Goal: Communication & Community: Share content

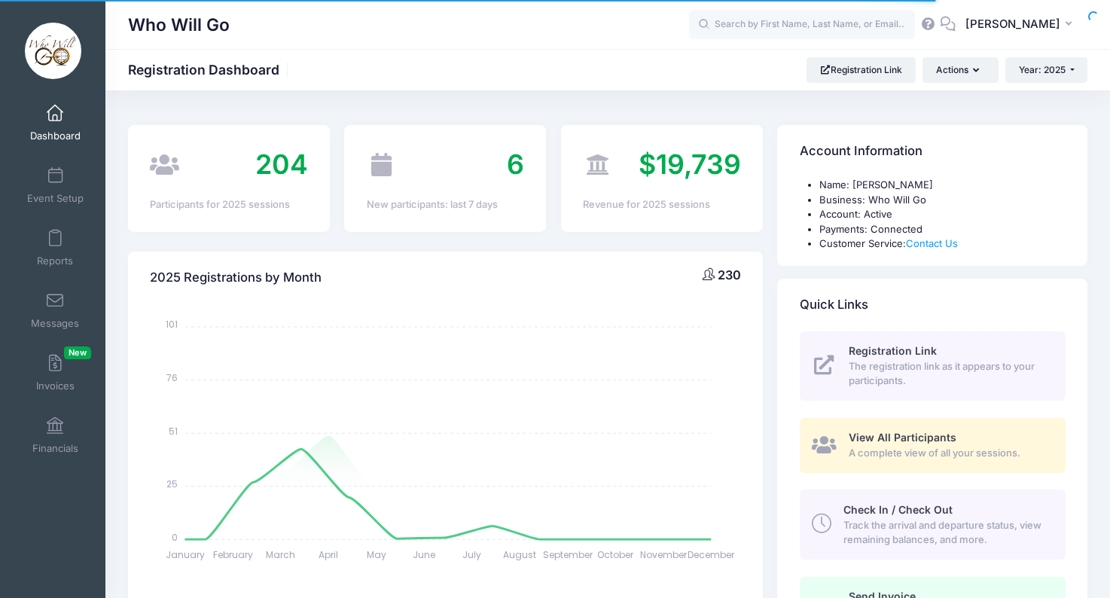
select select
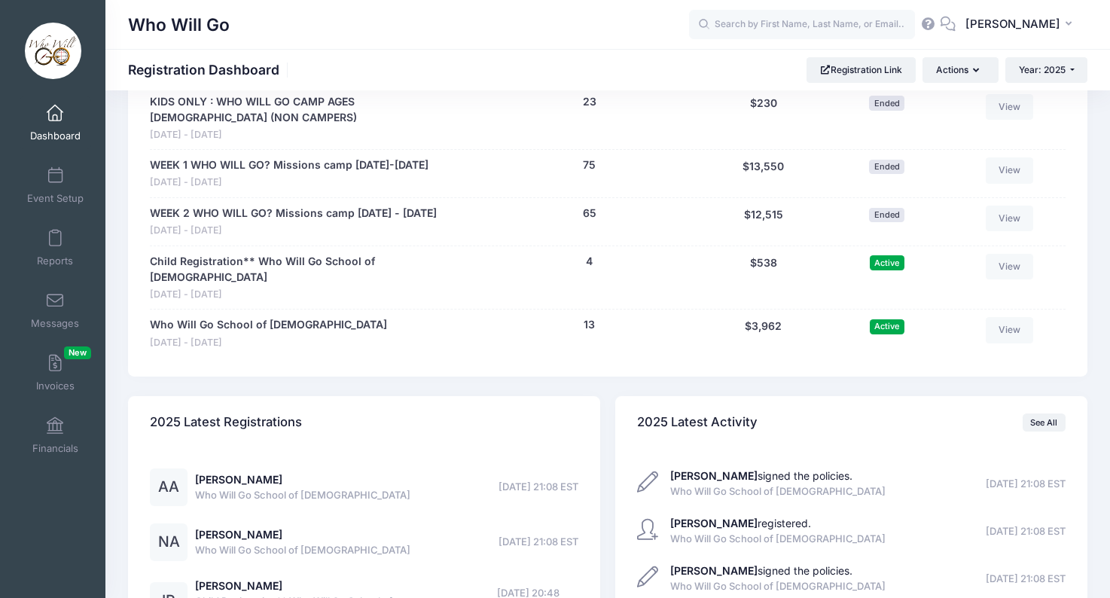
scroll to position [834, 0]
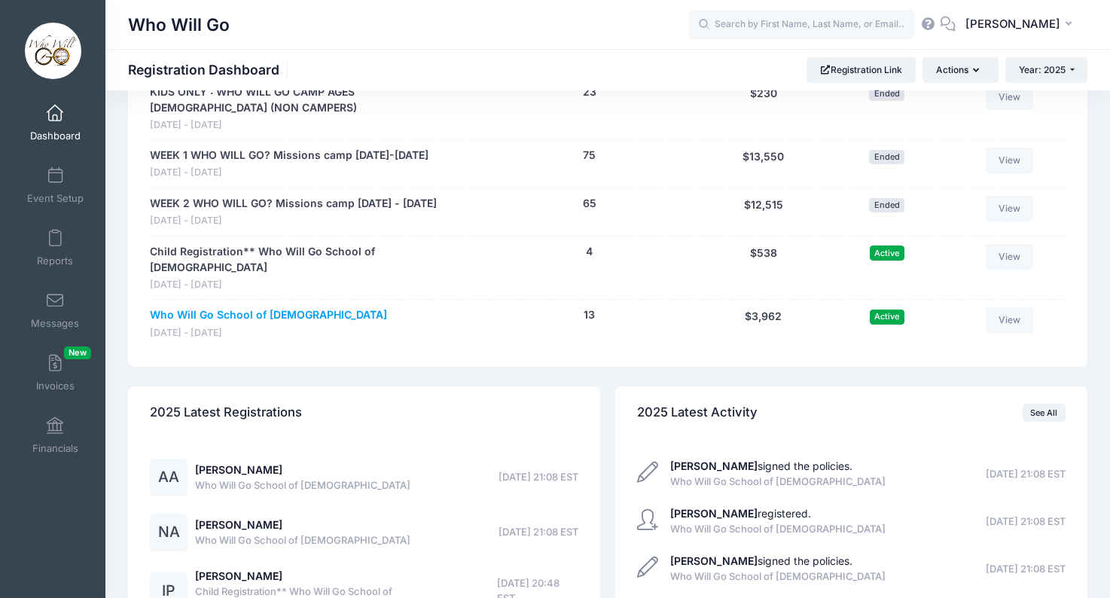
click at [260, 307] on link "Who Will Go School of [DEMOGRAPHIC_DATA]" at bounding box center [268, 315] width 237 height 16
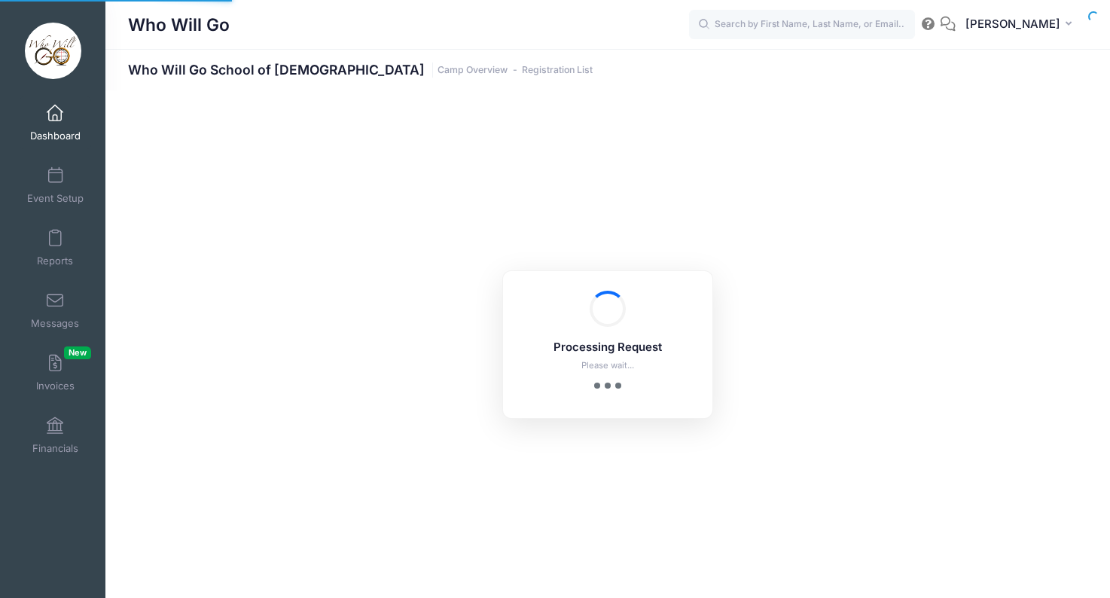
select select "10"
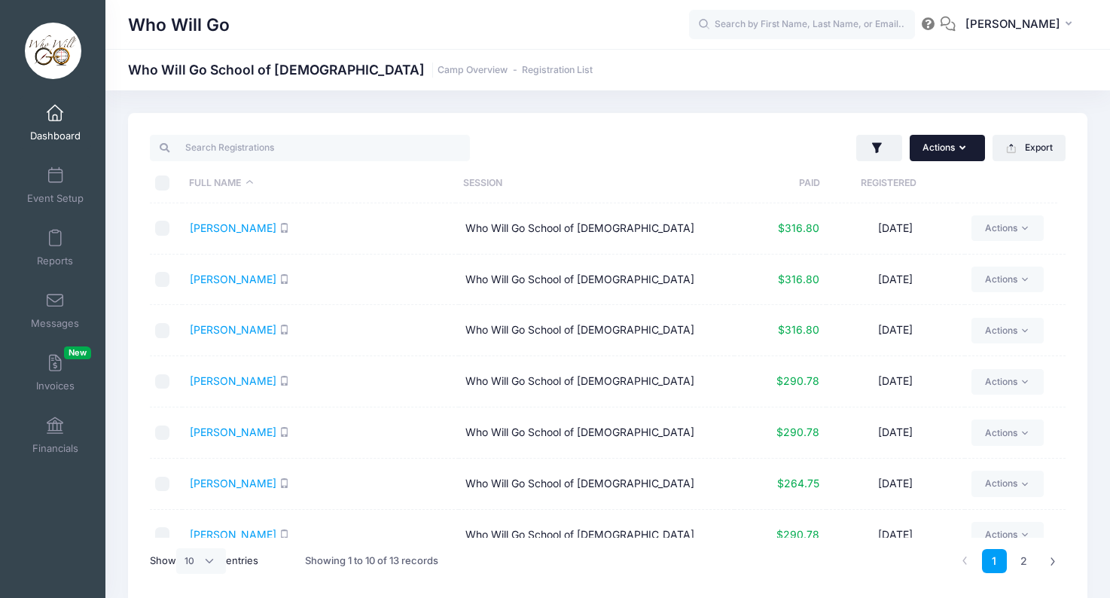
click at [948, 150] on button "Actions" at bounding box center [947, 148] width 75 height 26
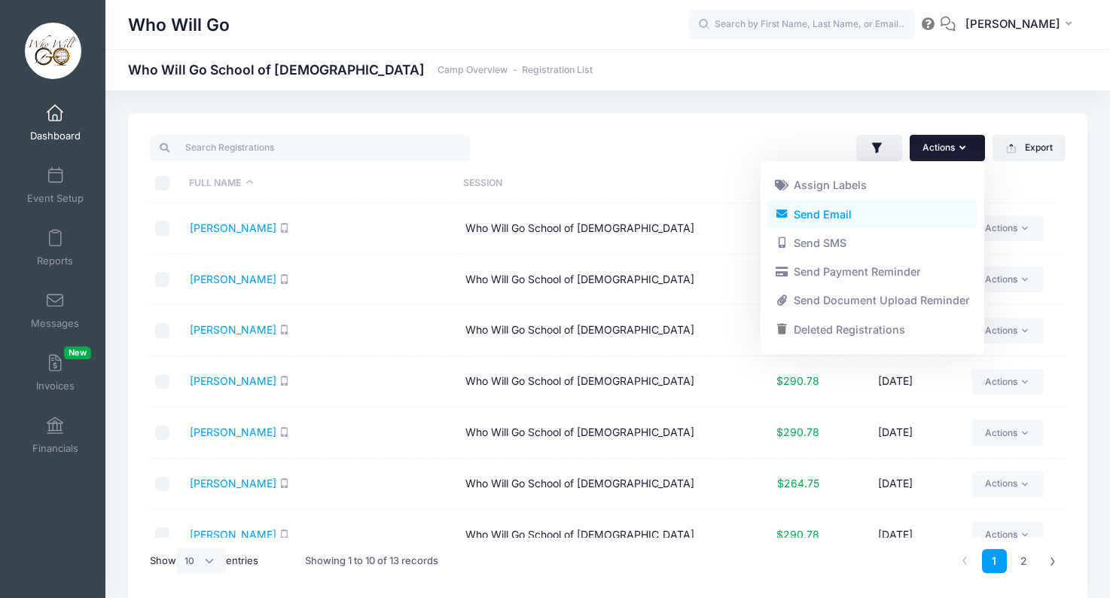
click at [816, 212] on link "Send Email" at bounding box center [871, 214] width 209 height 29
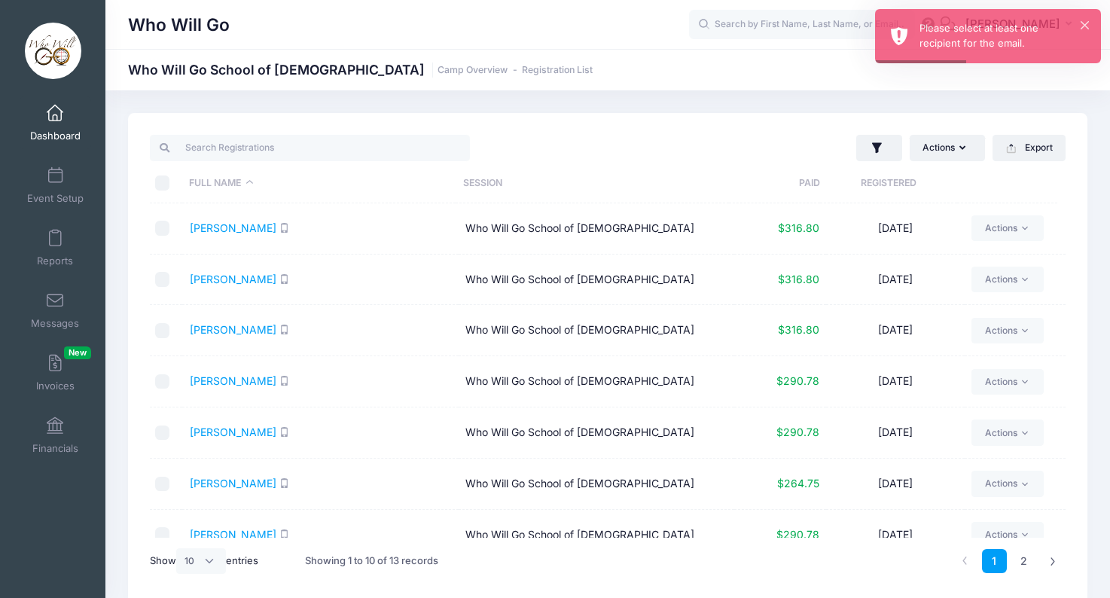
click at [163, 185] on input "\a \a \a \a" at bounding box center [162, 182] width 15 height 15
checkbox input "true"
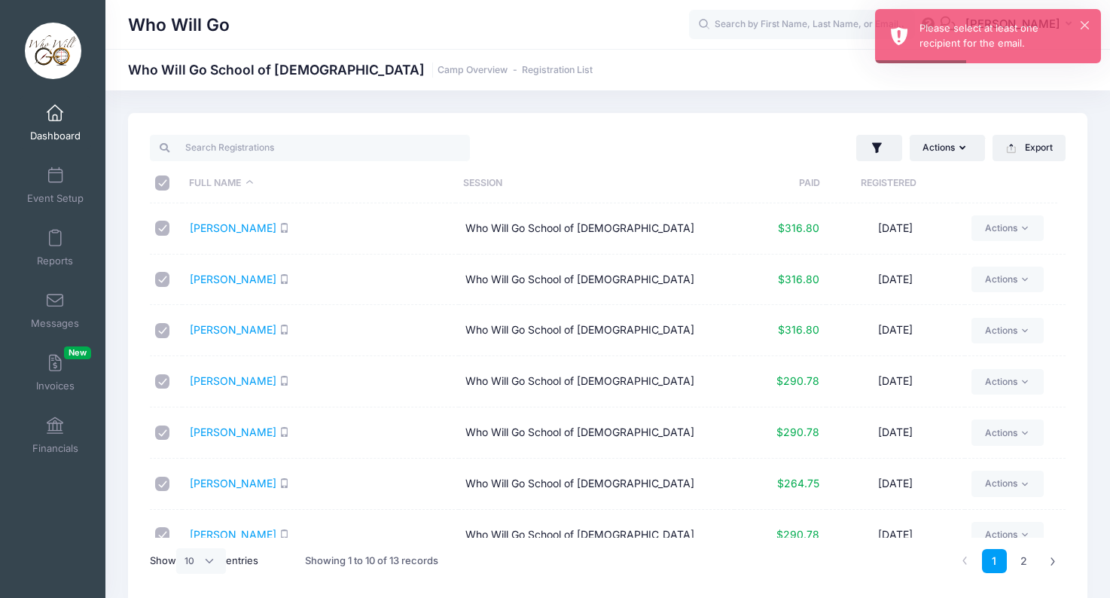
checkbox input "true"
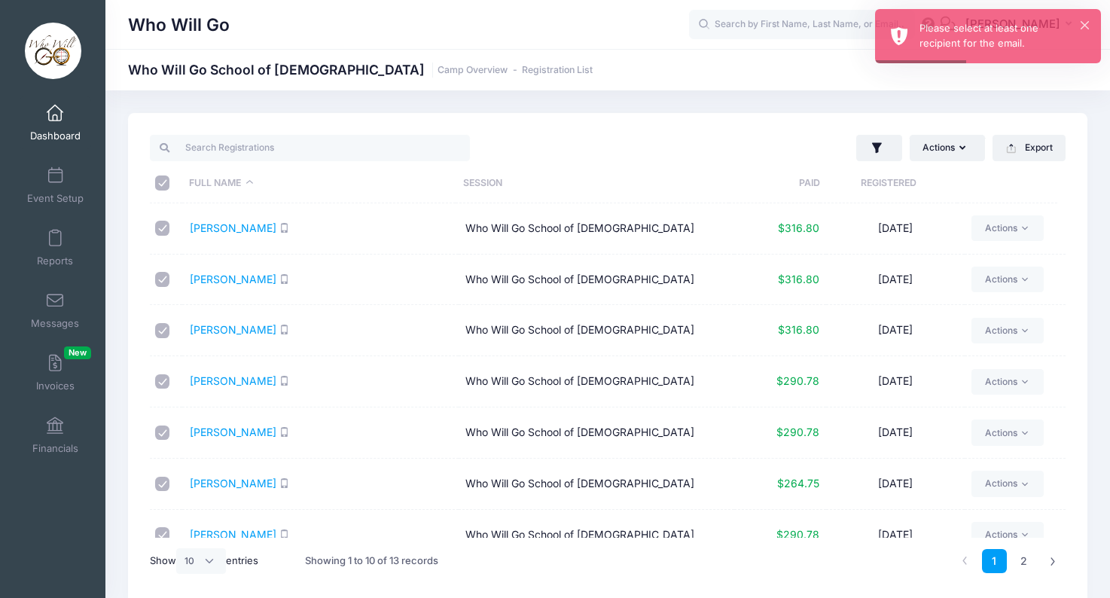
checkbox input "true"
click at [952, 148] on button "Actions" at bounding box center [947, 148] width 75 height 26
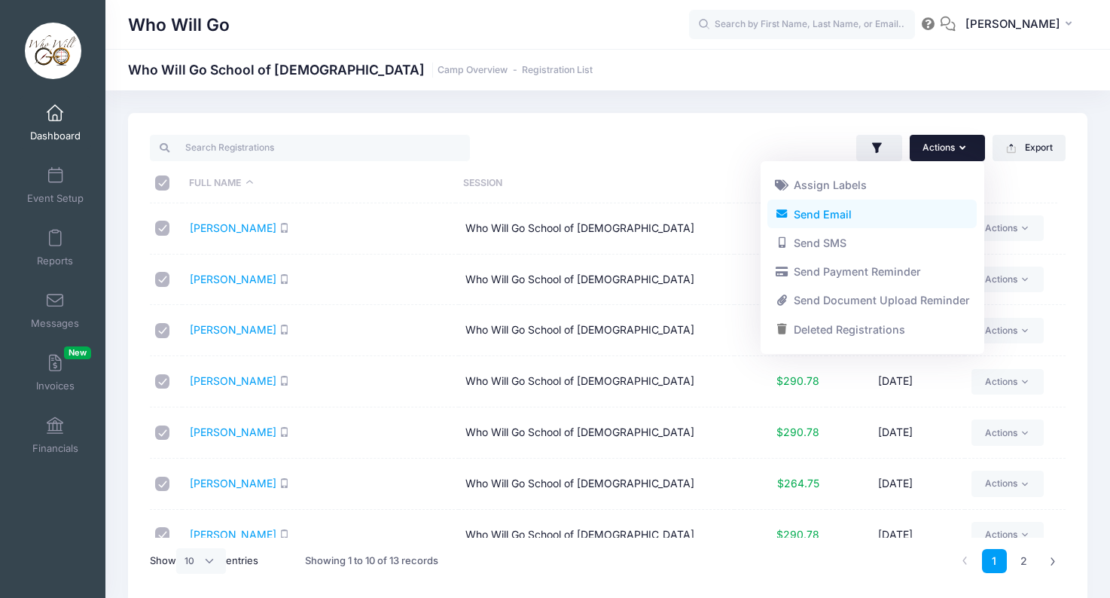
click at [843, 210] on link "Send Email" at bounding box center [871, 214] width 209 height 29
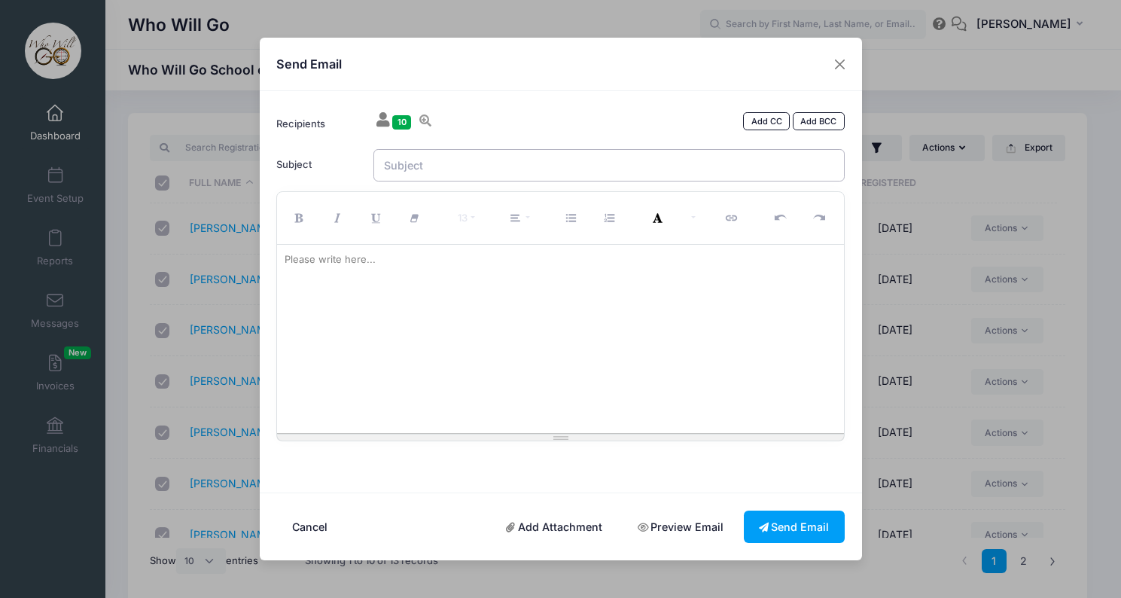
click at [538, 169] on input "Subject" at bounding box center [608, 165] width 471 height 32
click at [628, 365] on div at bounding box center [560, 339] width 567 height 188
paste div
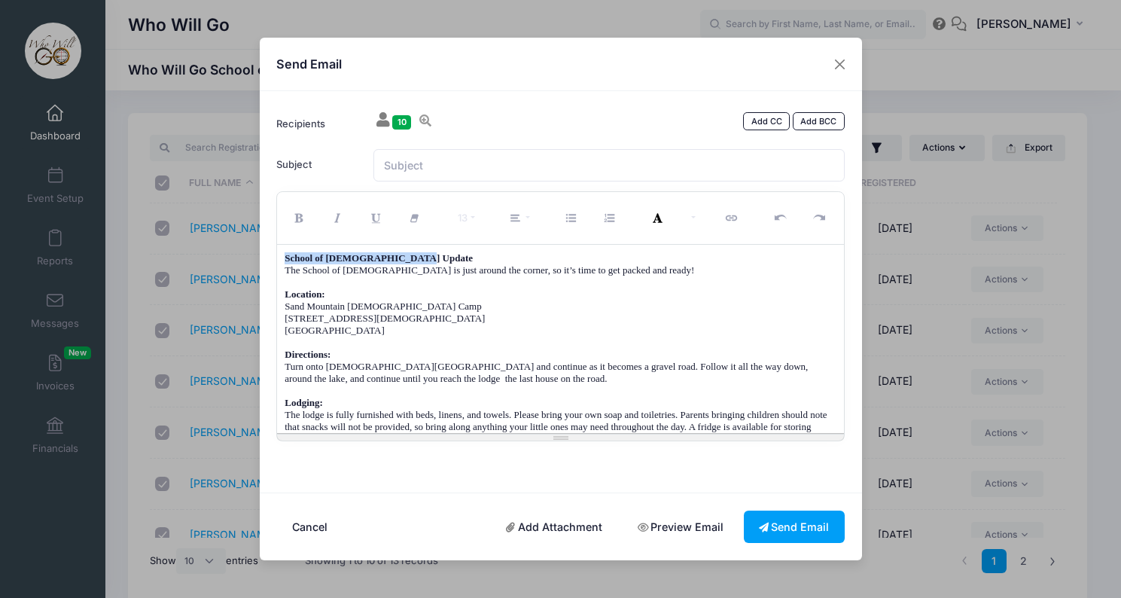
drag, startPoint x: 446, startPoint y: 254, endPoint x: 278, endPoint y: 253, distance: 167.9
click at [278, 253] on div "School of Evangelism Update The School of Evangelism is just around the corner,…" at bounding box center [560, 339] width 567 height 188
drag, startPoint x: 286, startPoint y: 270, endPoint x: 395, endPoint y: 271, distance: 108.4
click at [395, 271] on p "The School of Evangelism is just around the corner, so it’s time to get packed …" at bounding box center [561, 273] width 552 height 12
copy p "The School of Evangelism"
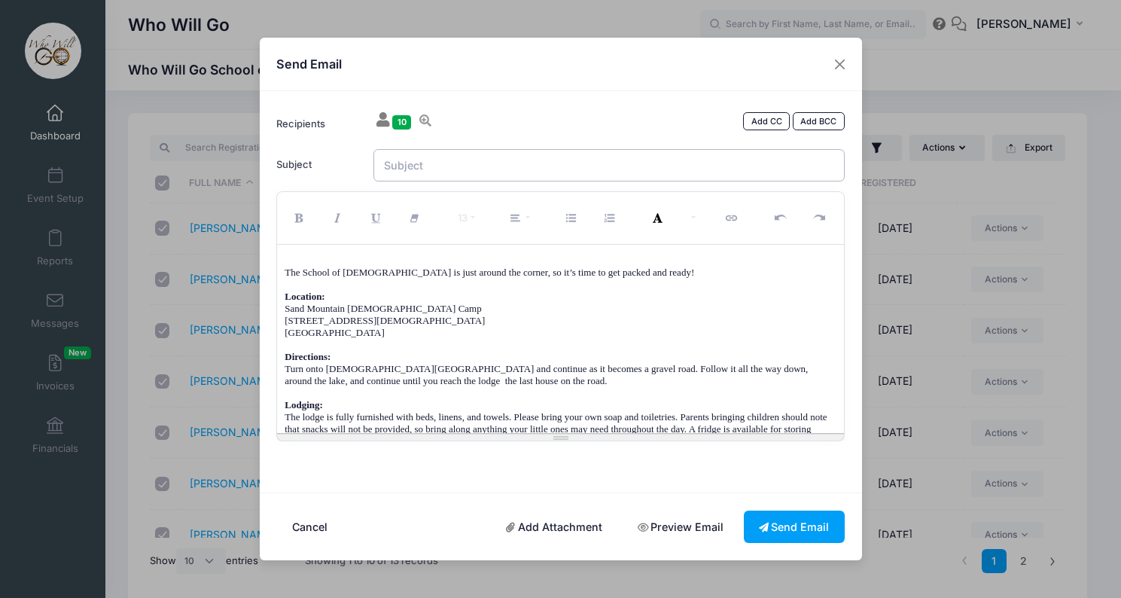
click at [453, 169] on input "Subject" at bounding box center [608, 165] width 471 height 32
paste input "The School of Evangelism"
type input "The School of Evangelism"
click at [287, 273] on p "The School of Evangelism is just around the corner, so it’s time to get packed …" at bounding box center [561, 273] width 552 height 12
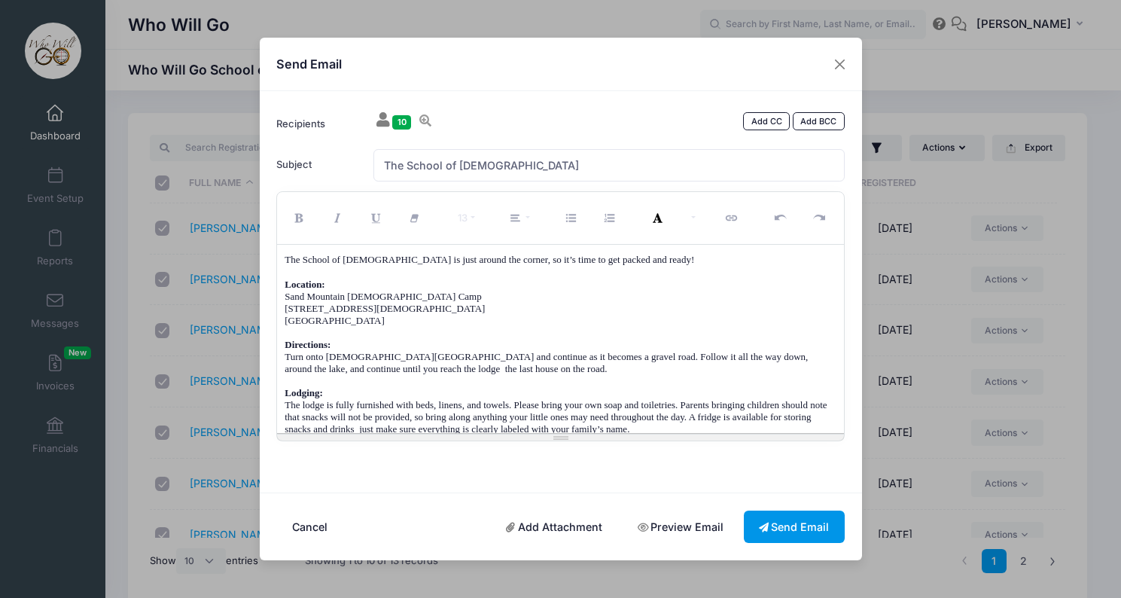
click at [815, 526] on button "Send Email" at bounding box center [794, 526] width 101 height 32
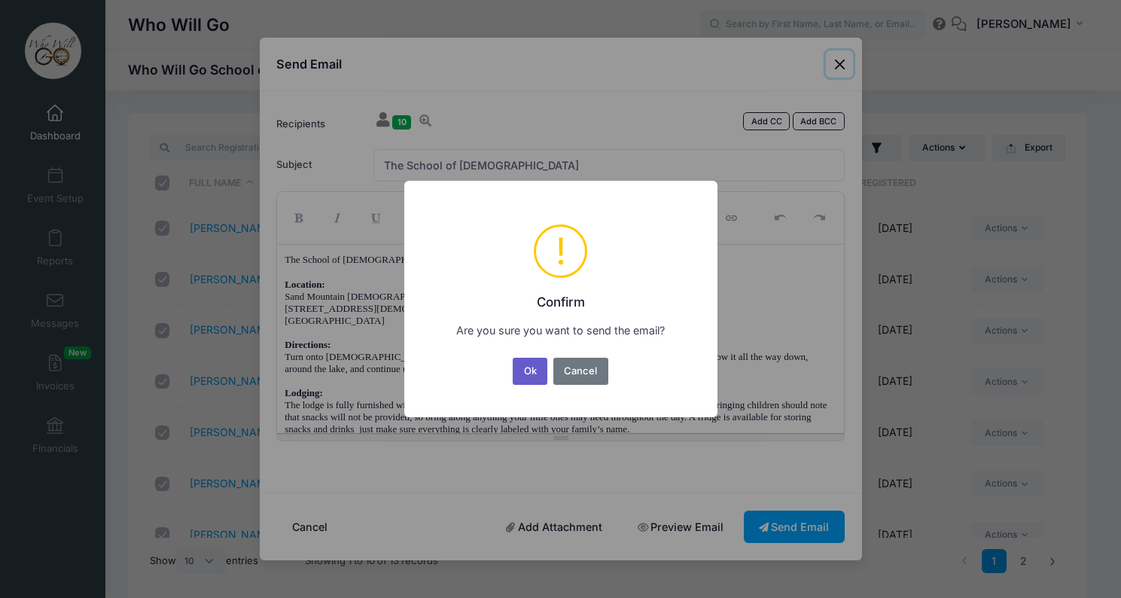
click at [532, 369] on button "Ok" at bounding box center [530, 371] width 35 height 27
